Goal: Information Seeking & Learning: Learn about a topic

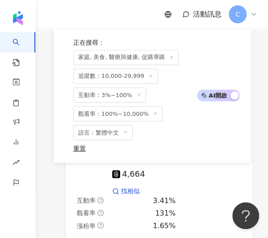
scroll to position [1174, 0]
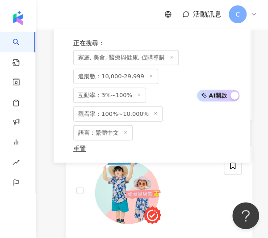
scroll to position [1353, 0]
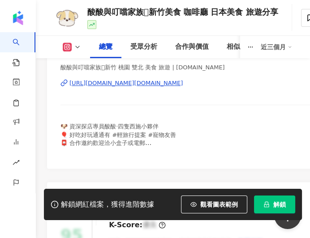
scroll to position [223, 0]
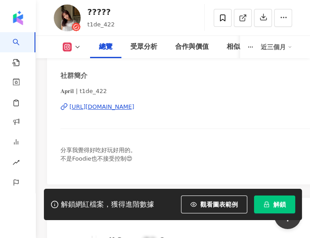
scroll to position [134, 0]
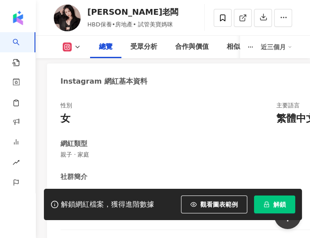
scroll to position [134, 0]
